Goal: Transaction & Acquisition: Purchase product/service

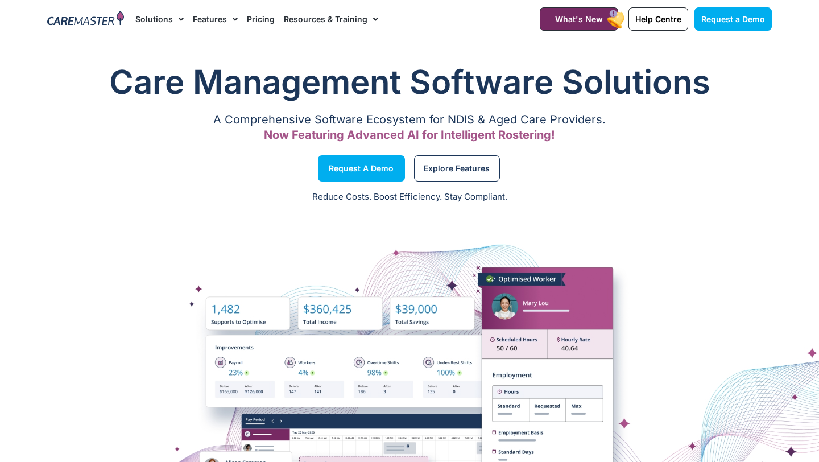
click at [263, 11] on link "Pricing" at bounding box center [261, 19] width 28 height 38
